Goal: Transaction & Acquisition: Purchase product/service

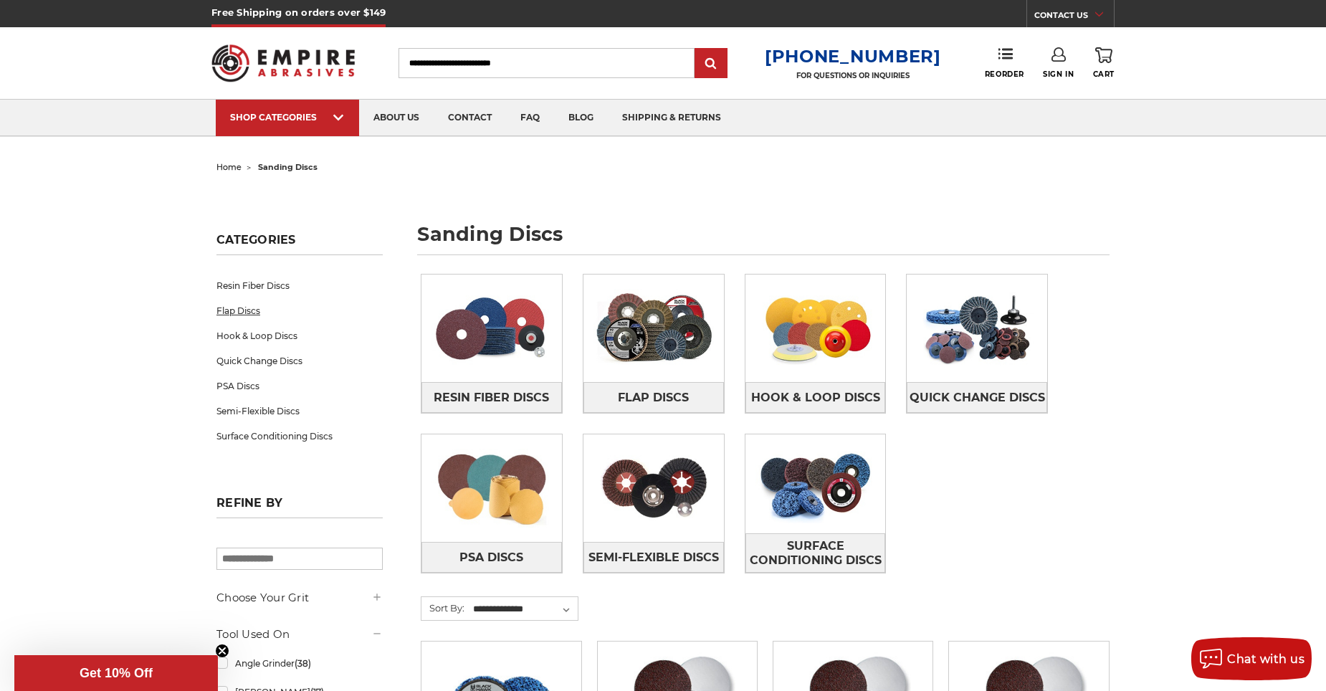
click at [254, 315] on link "Flap Discs" at bounding box center [299, 310] width 166 height 25
click at [225, 388] on link "PSA Discs" at bounding box center [299, 385] width 166 height 25
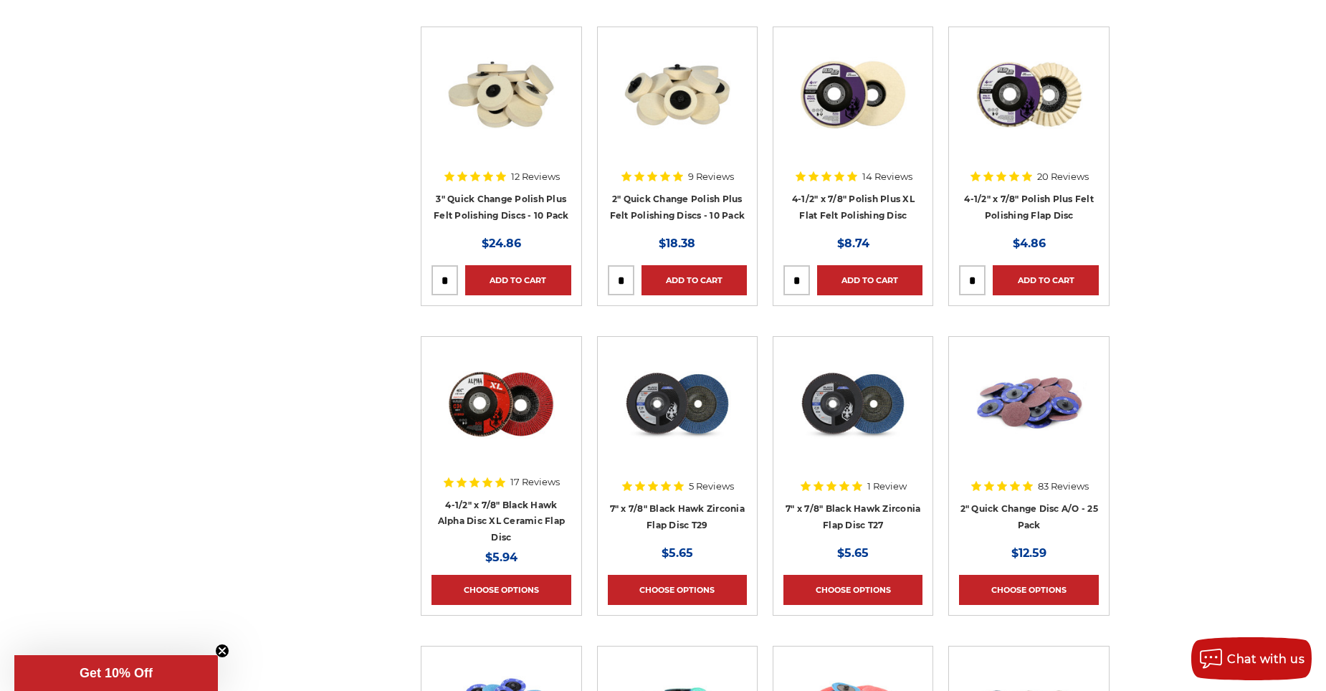
scroll to position [3799, 0]
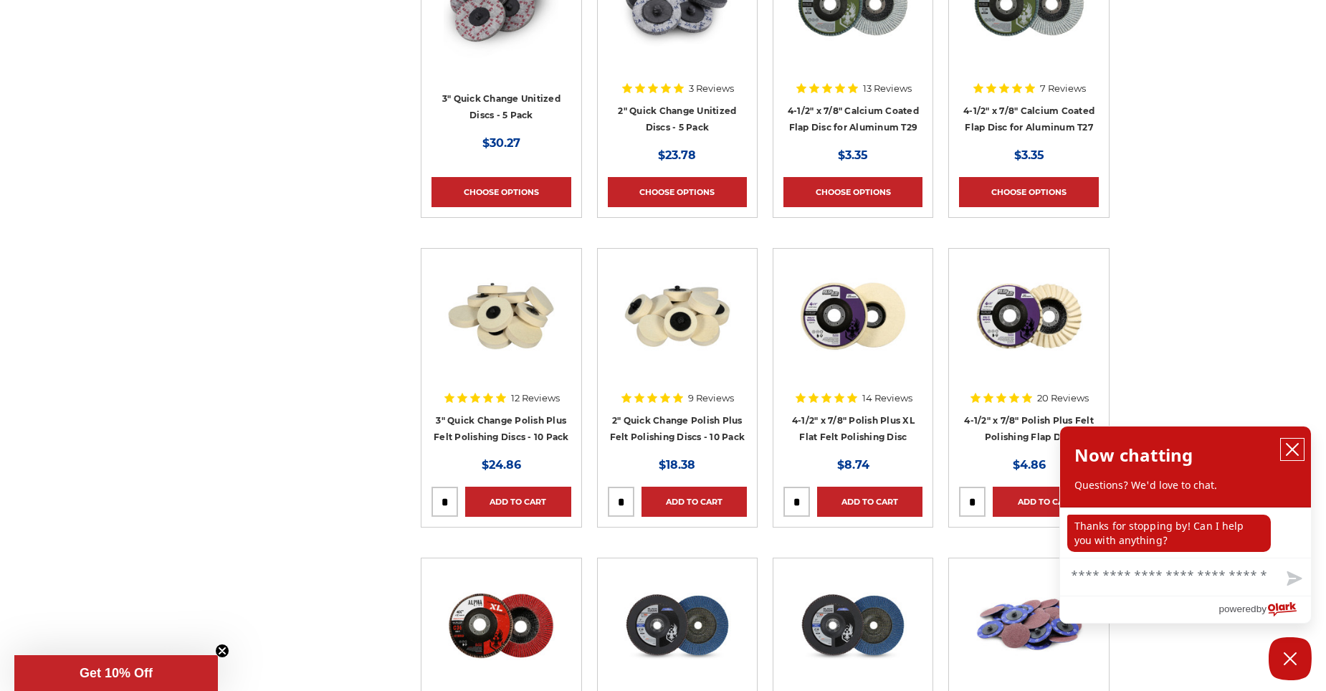
click at [1301, 448] on button "close chatbox" at bounding box center [1292, 450] width 23 height 22
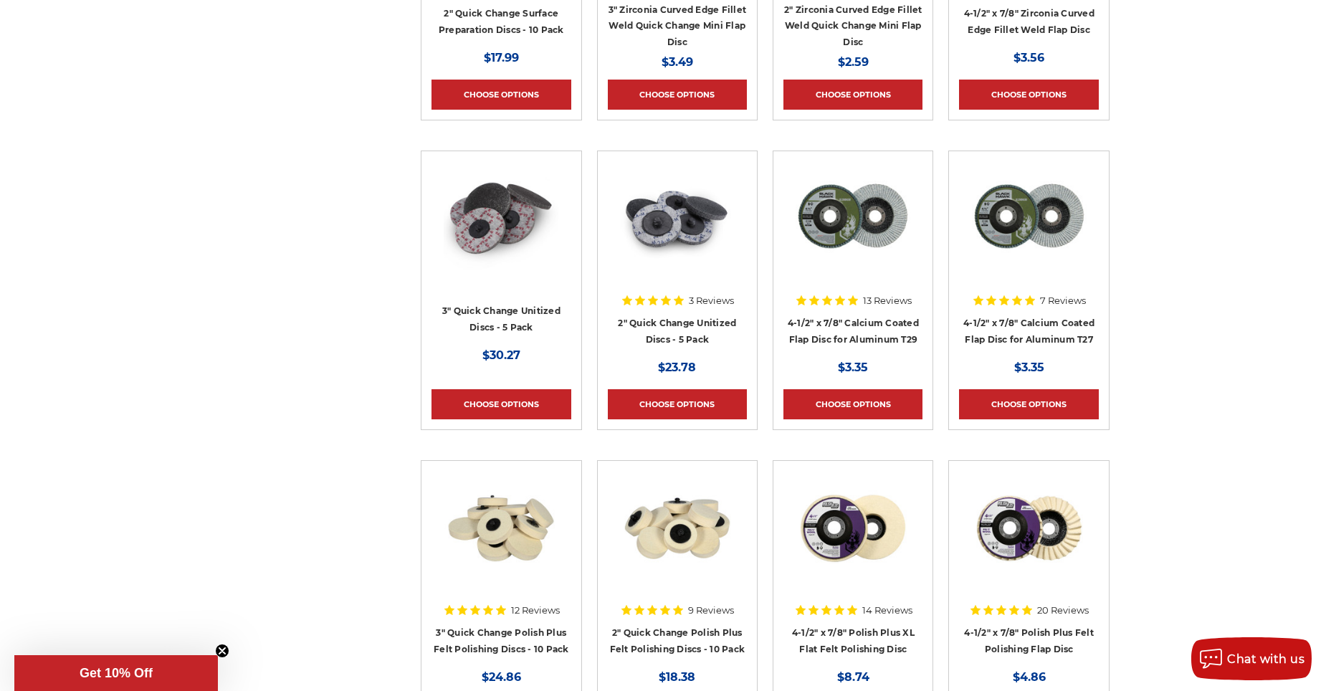
scroll to position [3584, 0]
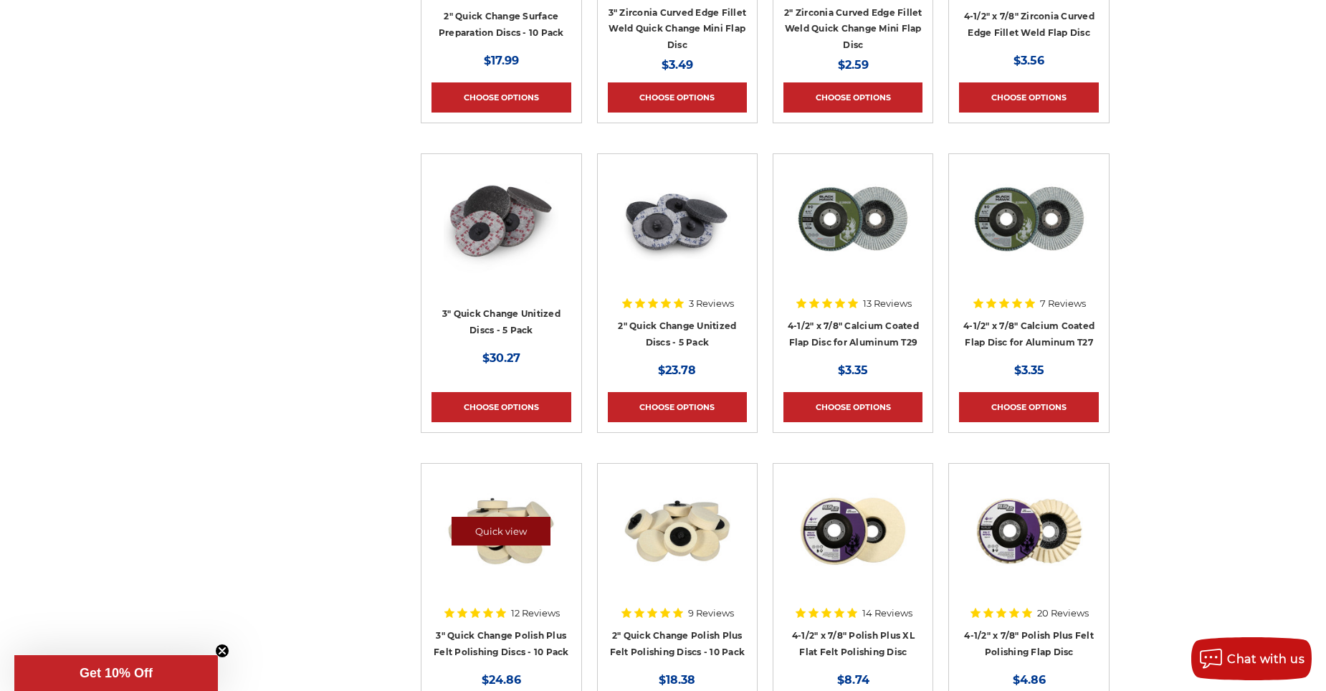
click at [477, 535] on link "Quick view" at bounding box center [501, 531] width 99 height 29
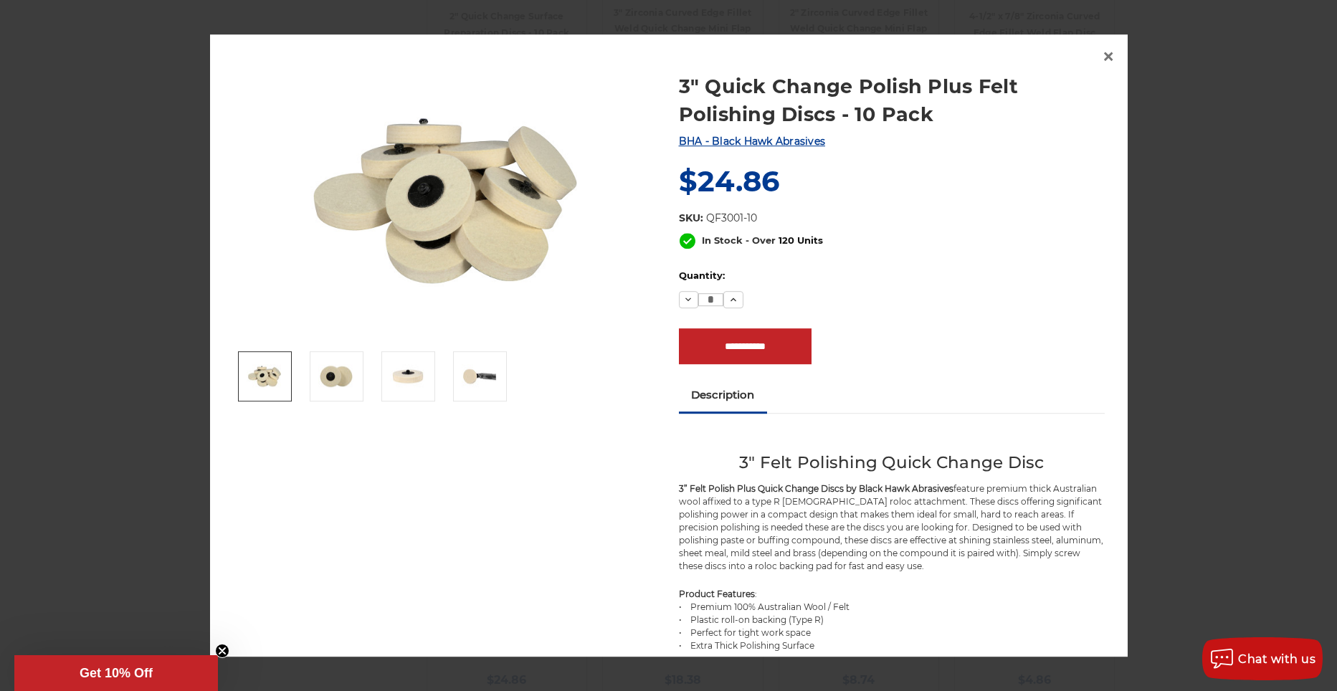
click at [5, 323] on div at bounding box center [668, 345] width 1337 height 691
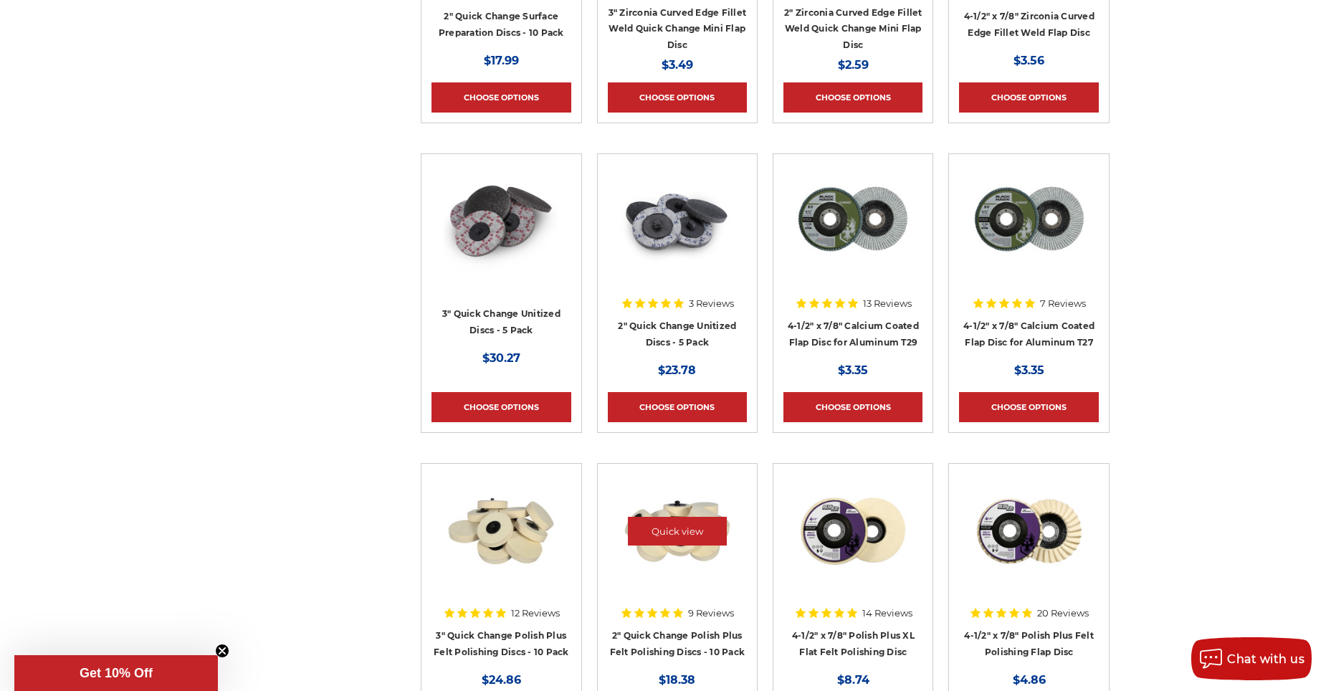
click at [674, 498] on img at bounding box center [677, 531] width 115 height 115
